Goal: Task Accomplishment & Management: Manage account settings

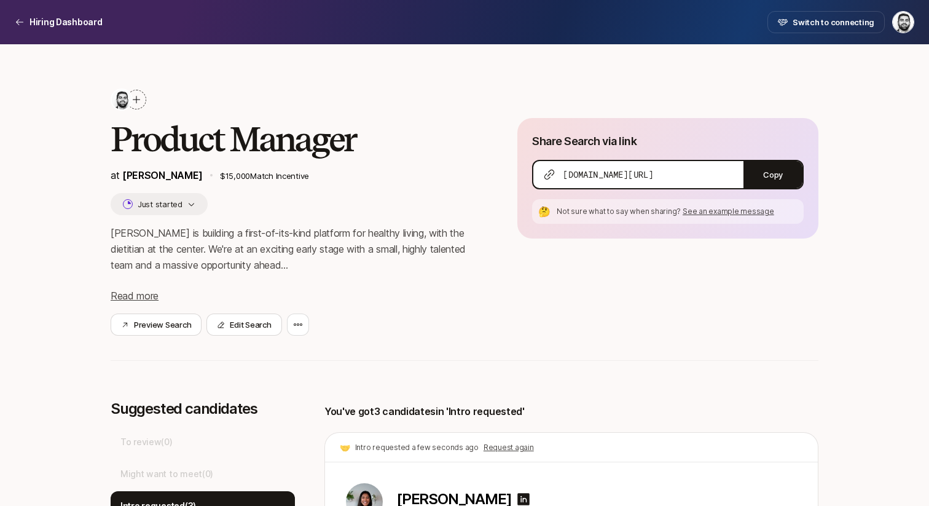
scroll to position [364, 0]
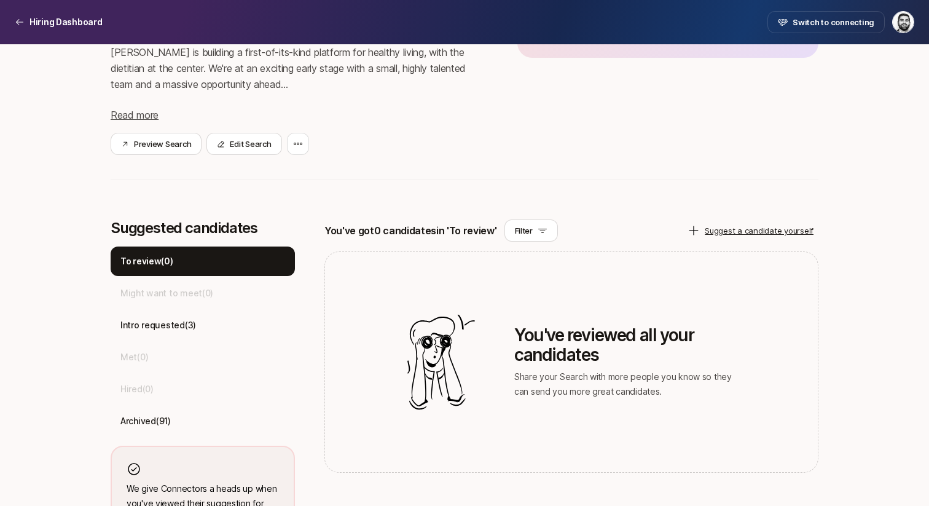
scroll to position [248, 0]
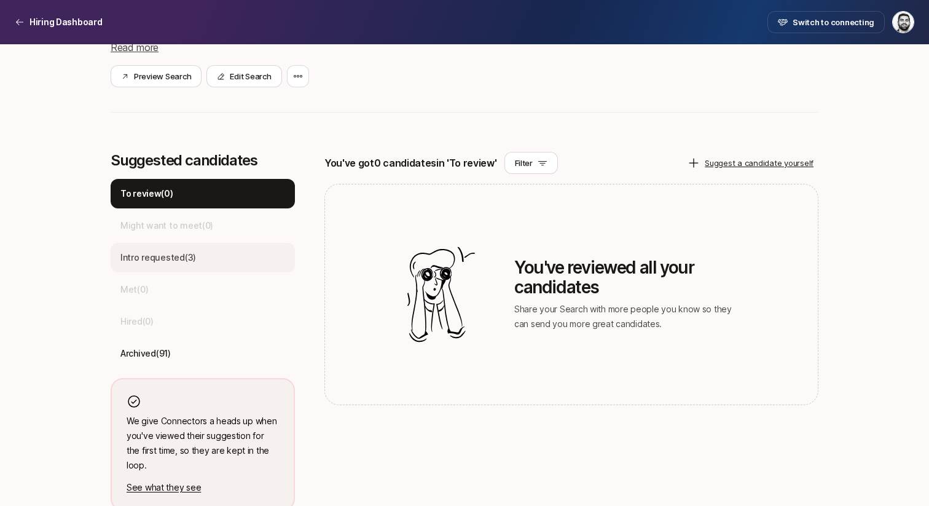
click at [195, 256] on div "Intro requested ( 3 )" at bounding box center [203, 257] width 184 height 29
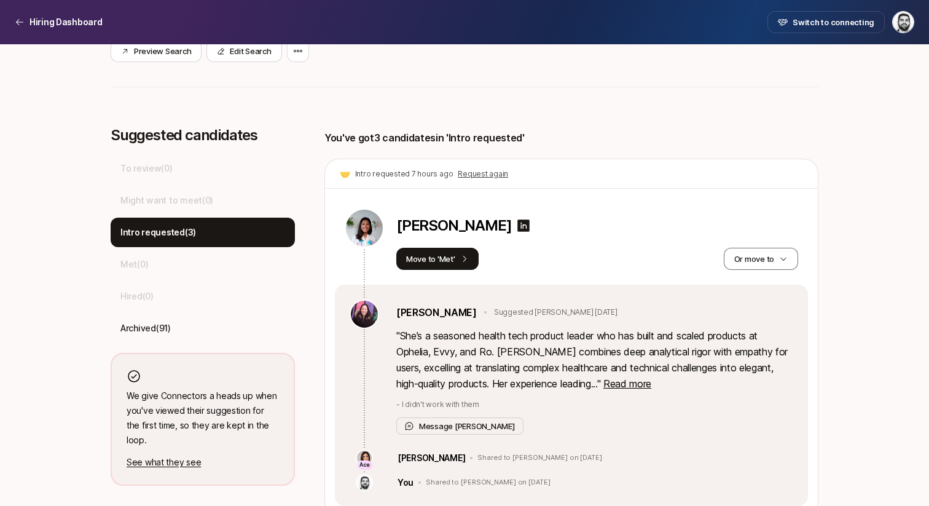
scroll to position [271, 0]
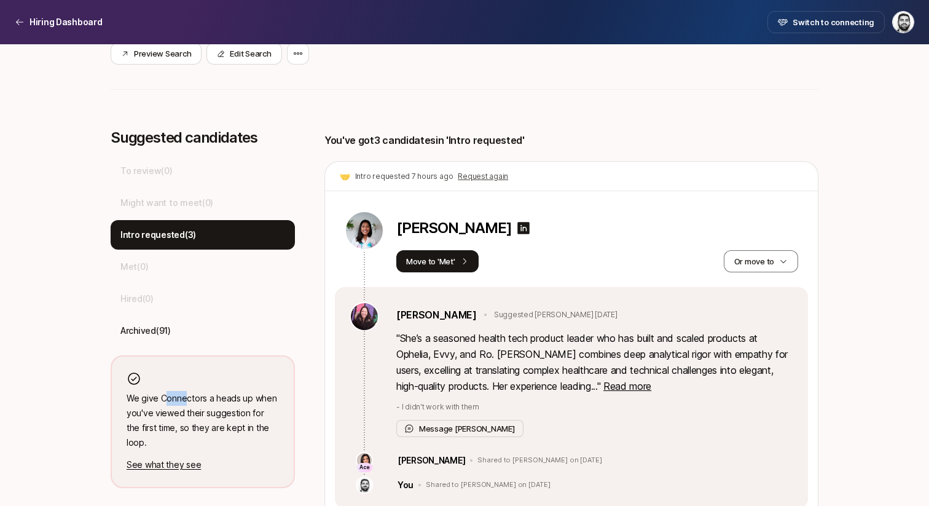
drag, startPoint x: 164, startPoint y: 404, endPoint x: 259, endPoint y: 410, distance: 95.4
click at [186, 404] on p "We give Connectors a heads up when you've viewed their suggestion for the first…" at bounding box center [203, 420] width 152 height 59
click at [276, 429] on p "We give Connectors a heads up when you've viewed their suggestion for the first…" at bounding box center [203, 420] width 152 height 59
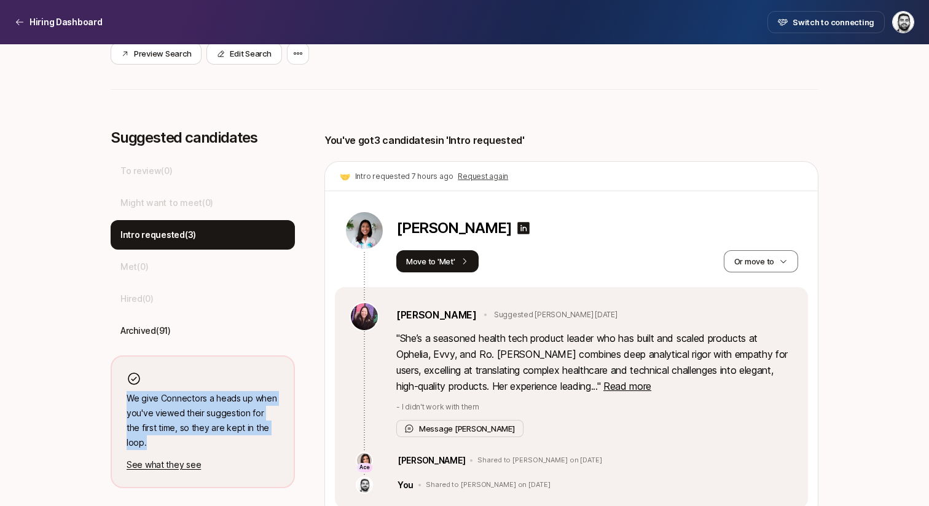
drag, startPoint x: 279, startPoint y: 429, endPoint x: 117, endPoint y: 402, distance: 163.7
click at [117, 402] on div "We give Connectors a heads up when you've viewed their suggestion for the first…" at bounding box center [203, 421] width 184 height 133
click at [241, 415] on p "We give Connectors a heads up when you've viewed their suggestion for the first…" at bounding box center [203, 420] width 152 height 59
drag, startPoint x: 276, startPoint y: 429, endPoint x: 119, endPoint y: 392, distance: 162.3
click at [119, 392] on div "We give Connectors a heads up when you've viewed their suggestion for the first…" at bounding box center [203, 421] width 184 height 133
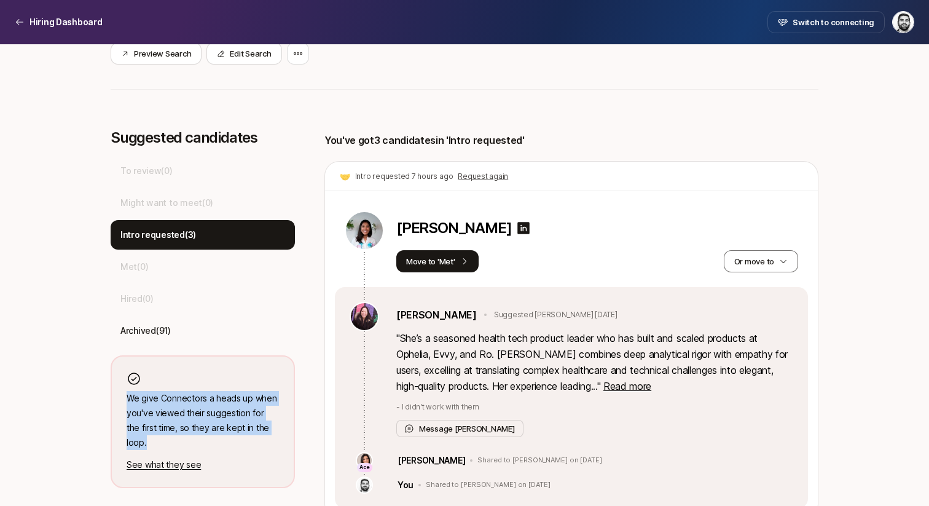
click at [194, 401] on p "We give Connectors a heads up when you've viewed their suggestion for the first…" at bounding box center [203, 420] width 152 height 59
drag, startPoint x: 276, startPoint y: 428, endPoint x: 112, endPoint y: 399, distance: 166.5
click at [112, 399] on div "We give Connectors a heads up when you've viewed their suggestion for the first…" at bounding box center [203, 421] width 184 height 133
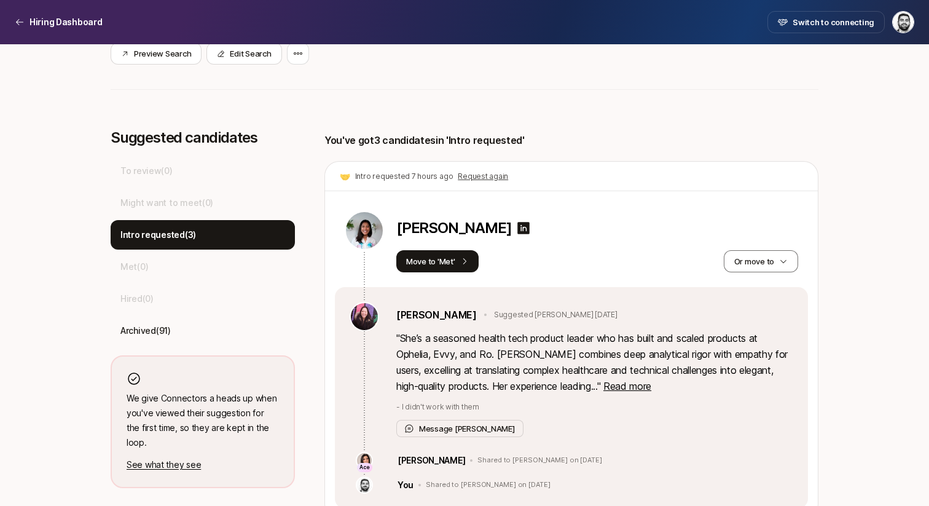
click at [184, 409] on p "We give Connectors a heads up when you've viewed their suggestion for the first…" at bounding box center [203, 420] width 152 height 59
